Goal: Information Seeking & Learning: Learn about a topic

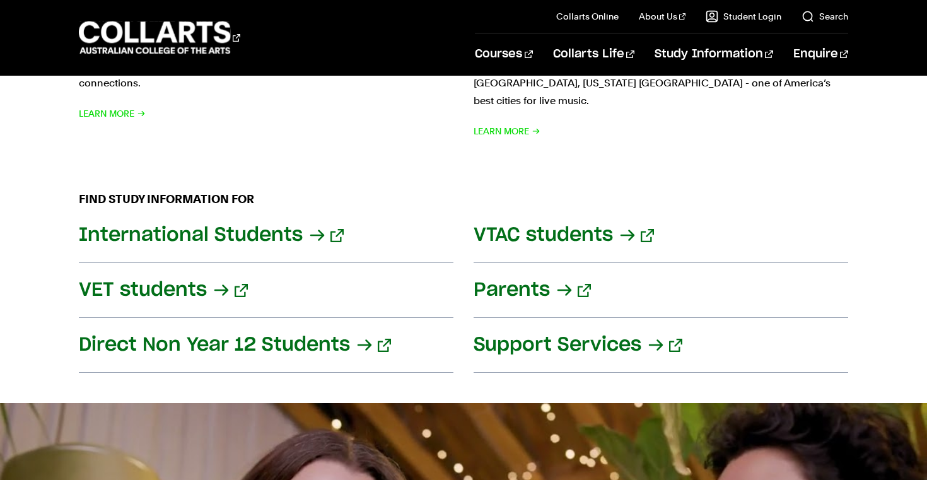
scroll to position [1442, 0]
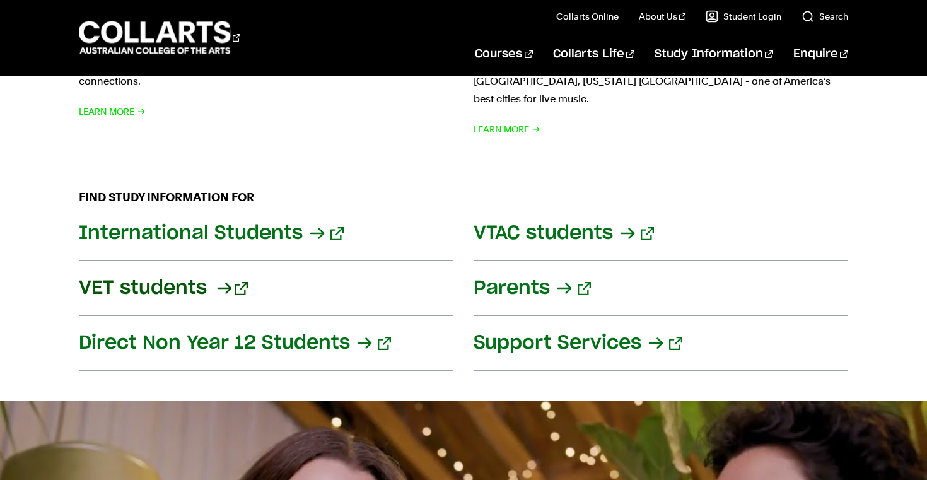
click at [200, 277] on link "VET students" at bounding box center [266, 288] width 374 height 55
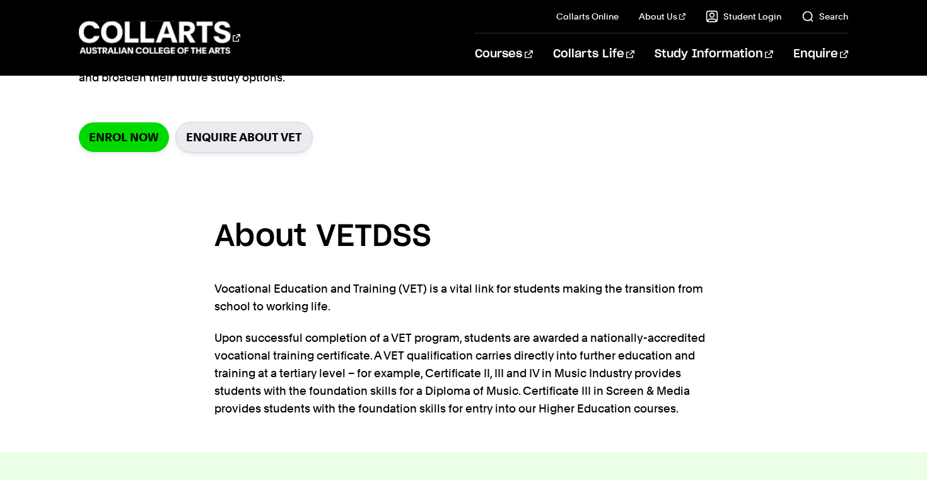
scroll to position [158, 0]
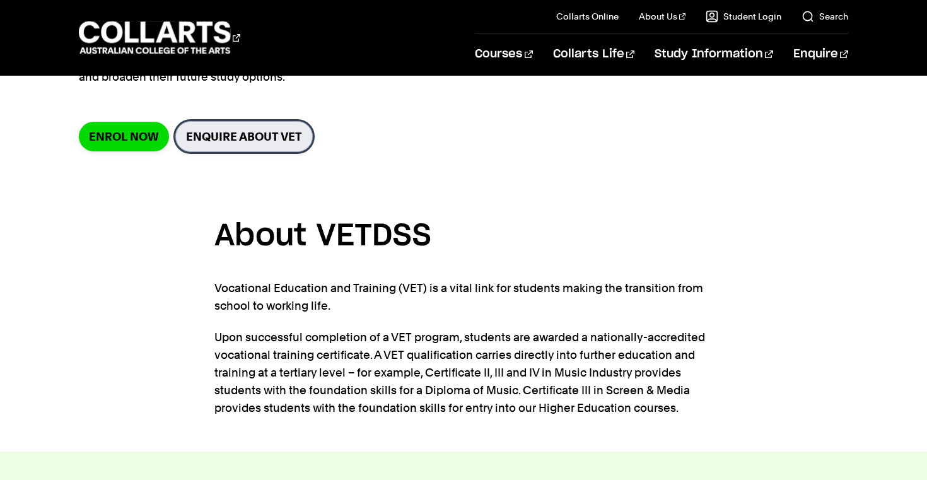
click at [253, 134] on link "Enquire about VET" at bounding box center [243, 136] width 137 height 31
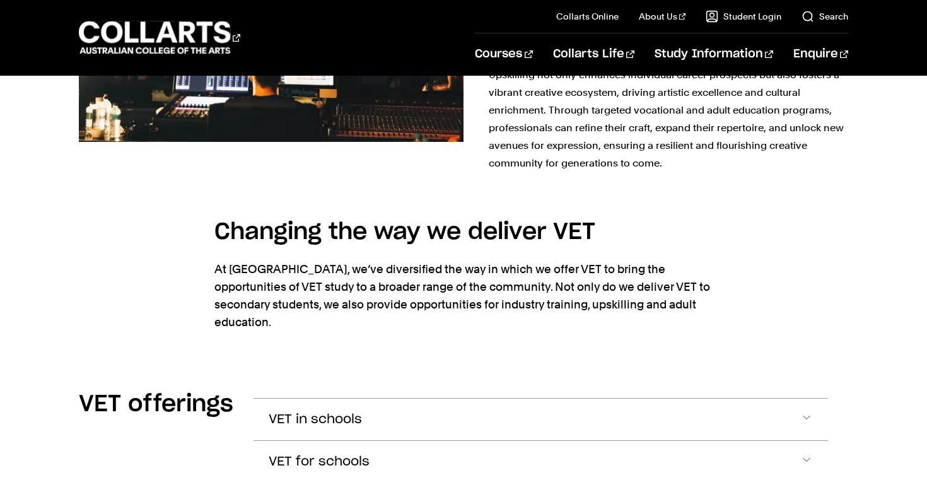
scroll to position [1441, 0]
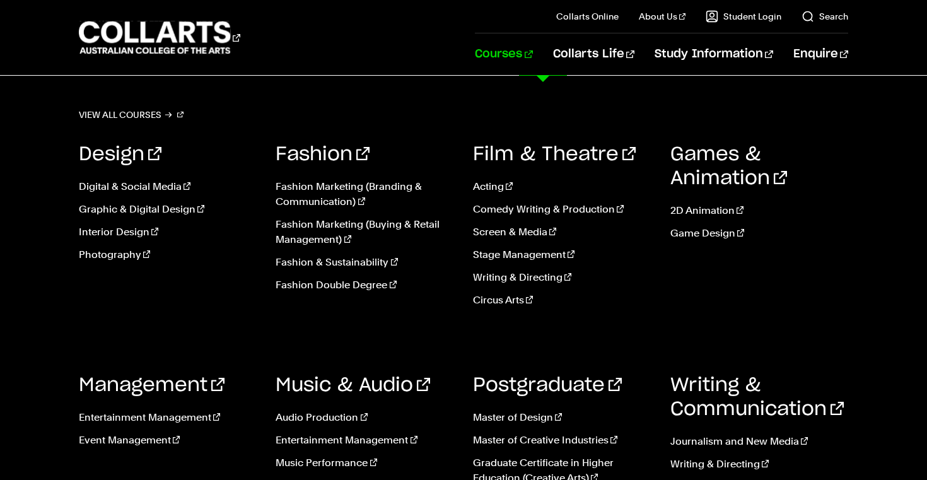
click at [532, 54] on link "Courses" at bounding box center [503, 54] width 57 height 42
